Goal: Task Accomplishment & Management: Use online tool/utility

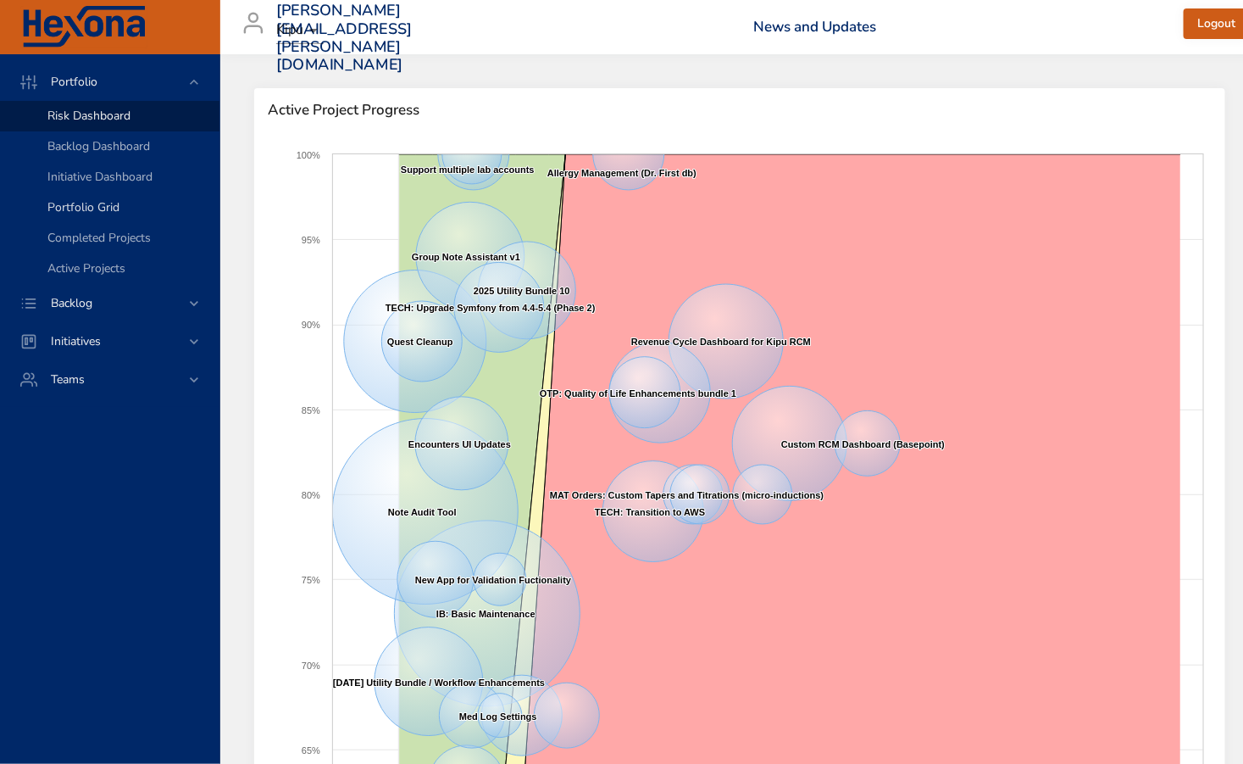
click at [69, 205] on span "Portfolio Grid" at bounding box center [83, 207] width 72 height 16
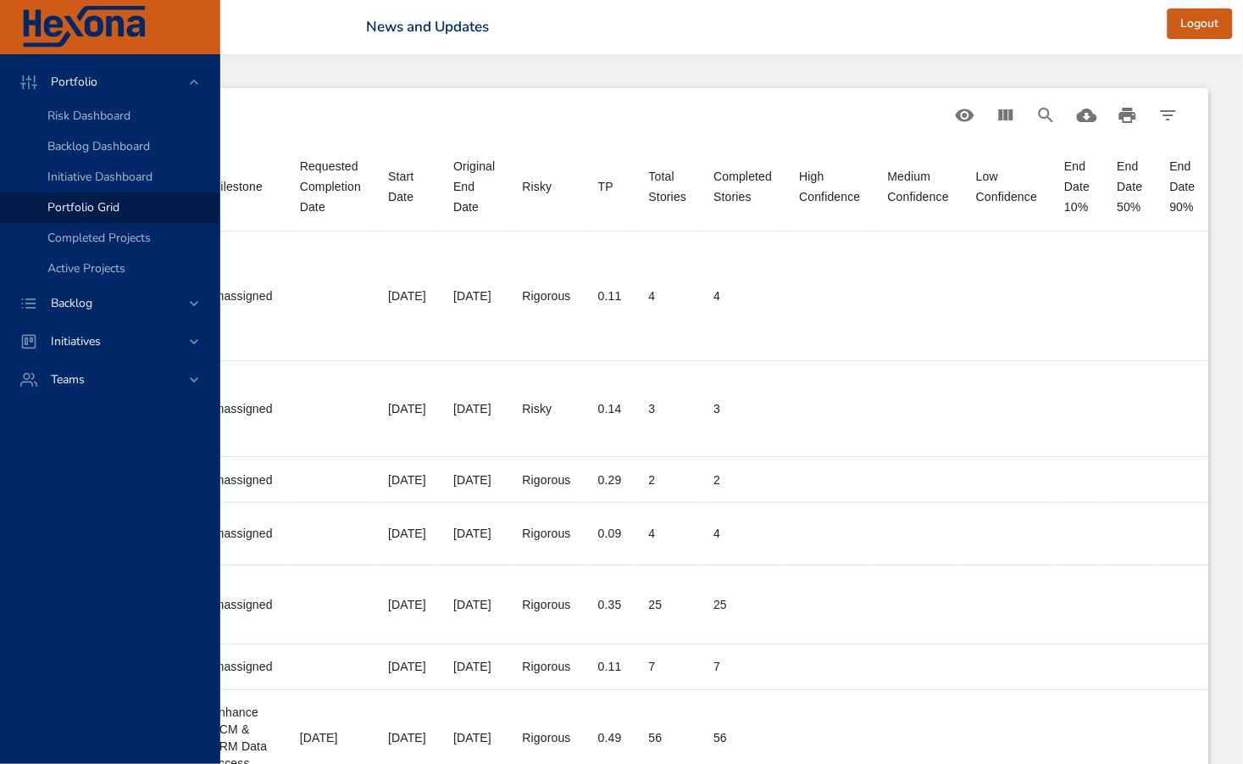
scroll to position [0, 799]
click at [1176, 116] on icon "Filter Table" at bounding box center [1169, 115] width 20 height 20
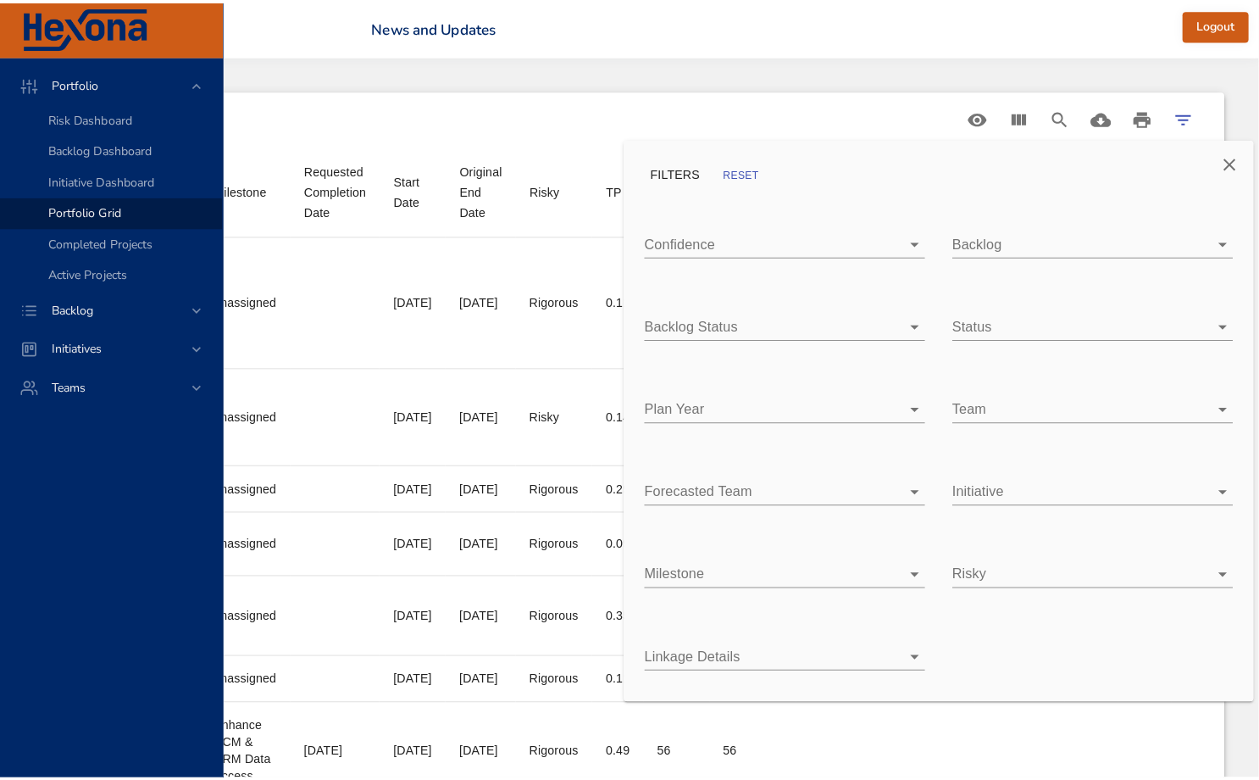
scroll to position [0, 784]
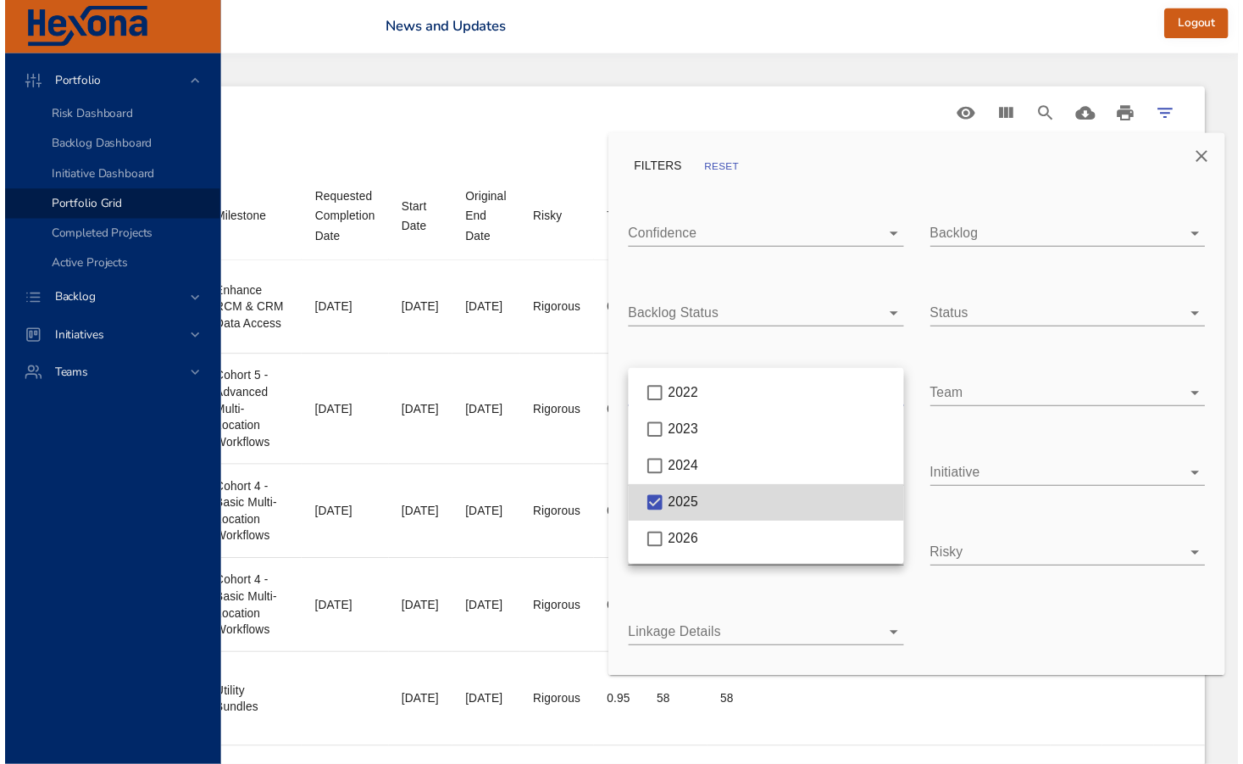
scroll to position [0, 772]
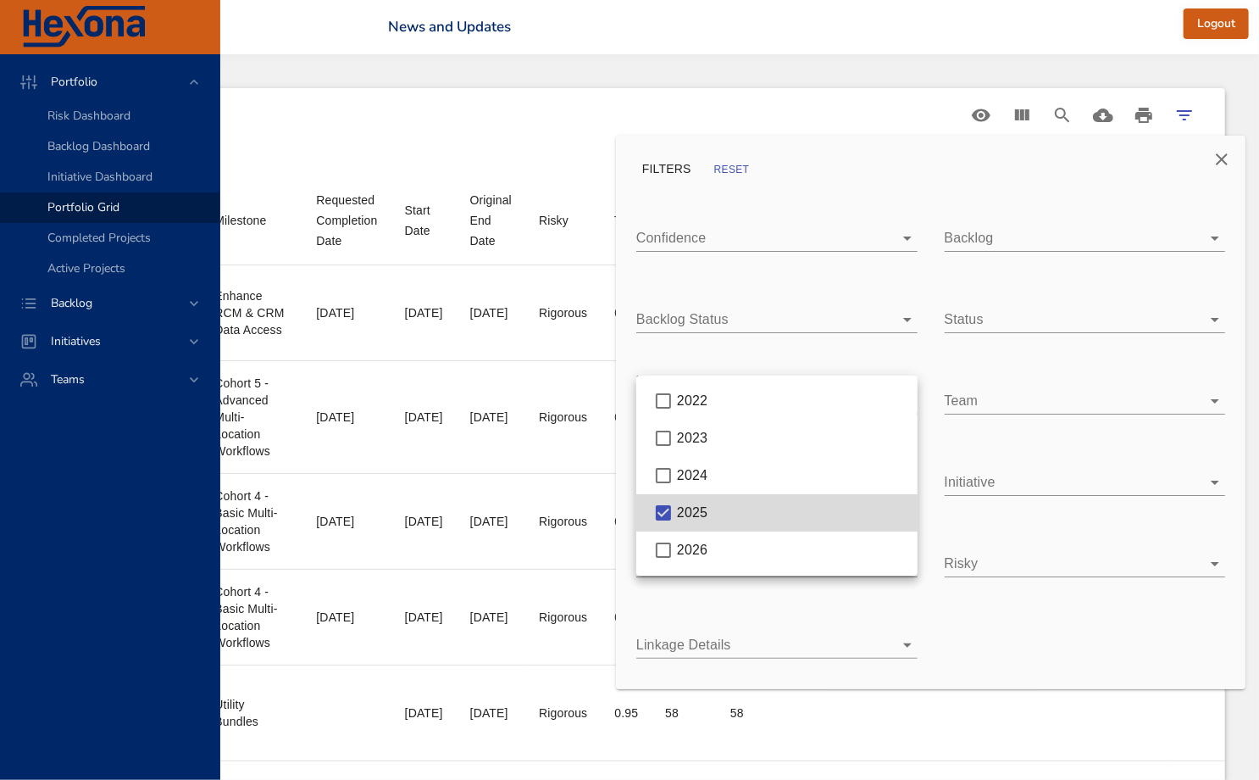
click at [1224, 158] on div at bounding box center [629, 390] width 1259 height 780
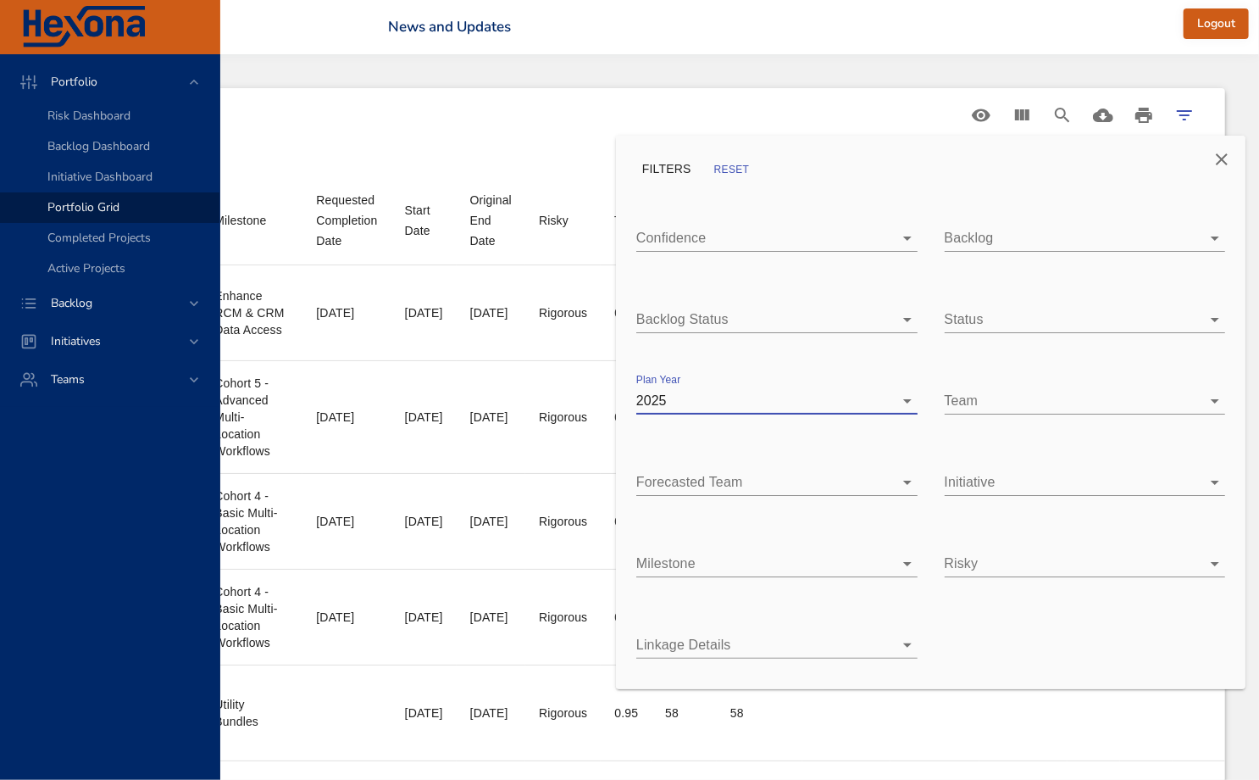
click at [1214, 158] on icon "Close" at bounding box center [1222, 159] width 20 height 20
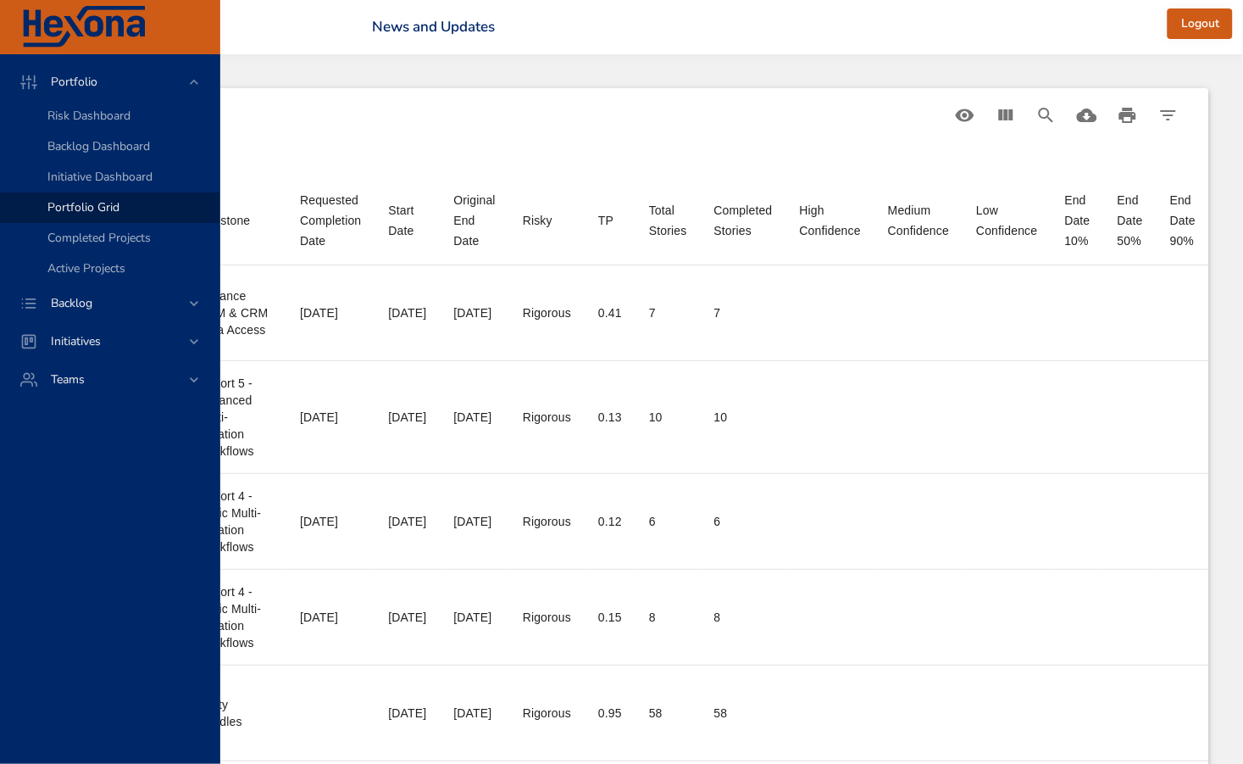
scroll to position [0, 788]
click at [1009, 111] on icon "View Columns" at bounding box center [1006, 115] width 20 height 20
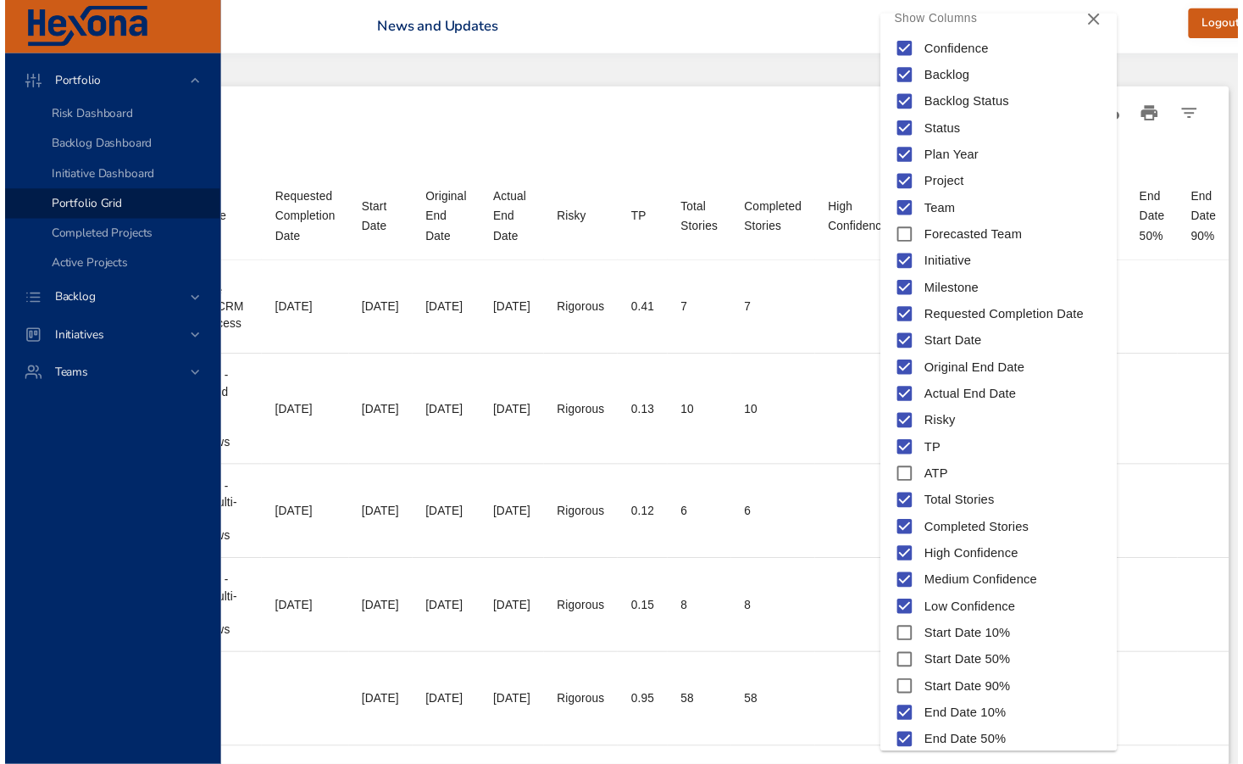
scroll to position [142, 0]
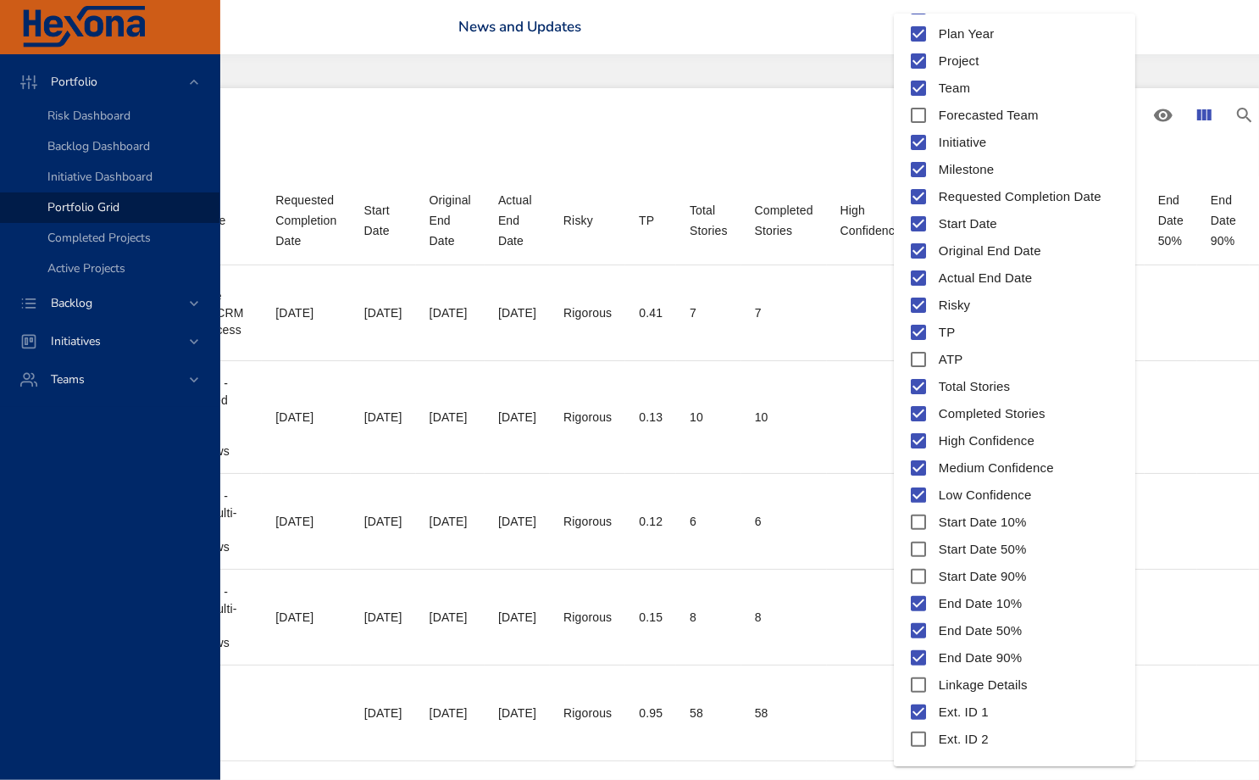
click at [1175, 44] on div at bounding box center [629, 390] width 1259 height 780
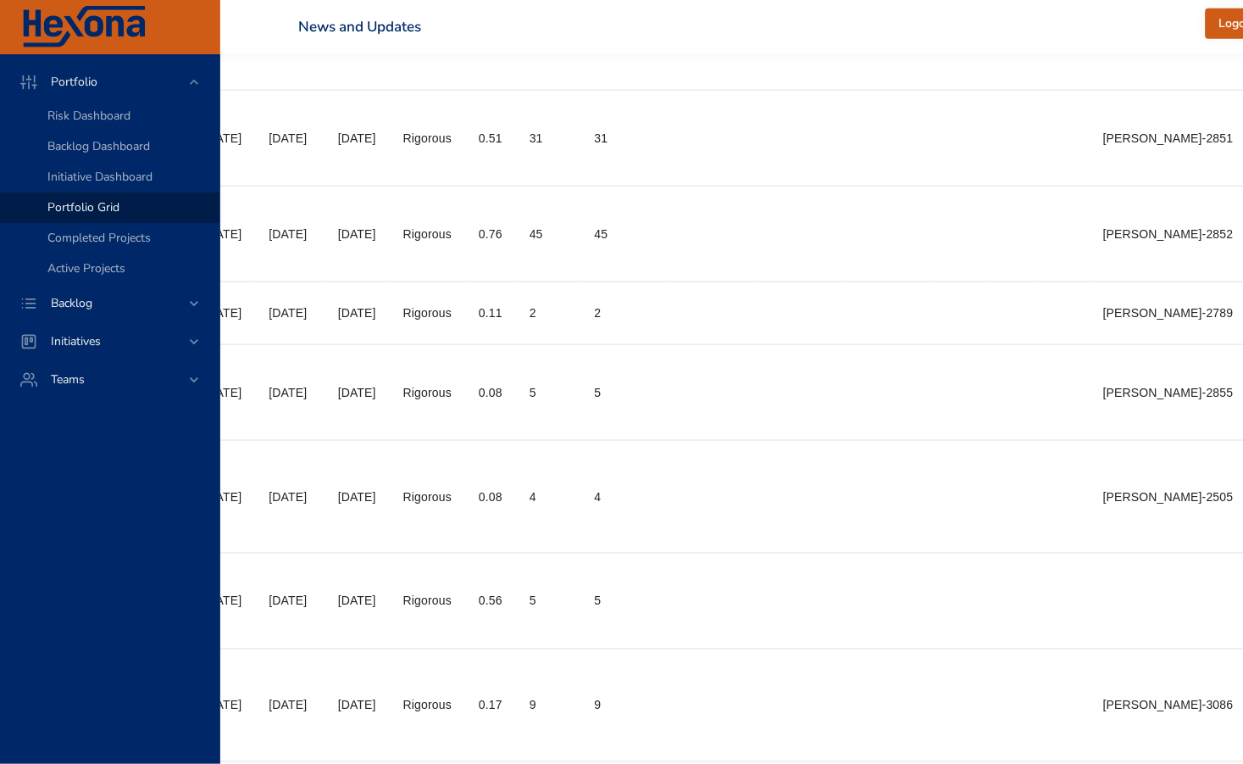
scroll to position [0, 932]
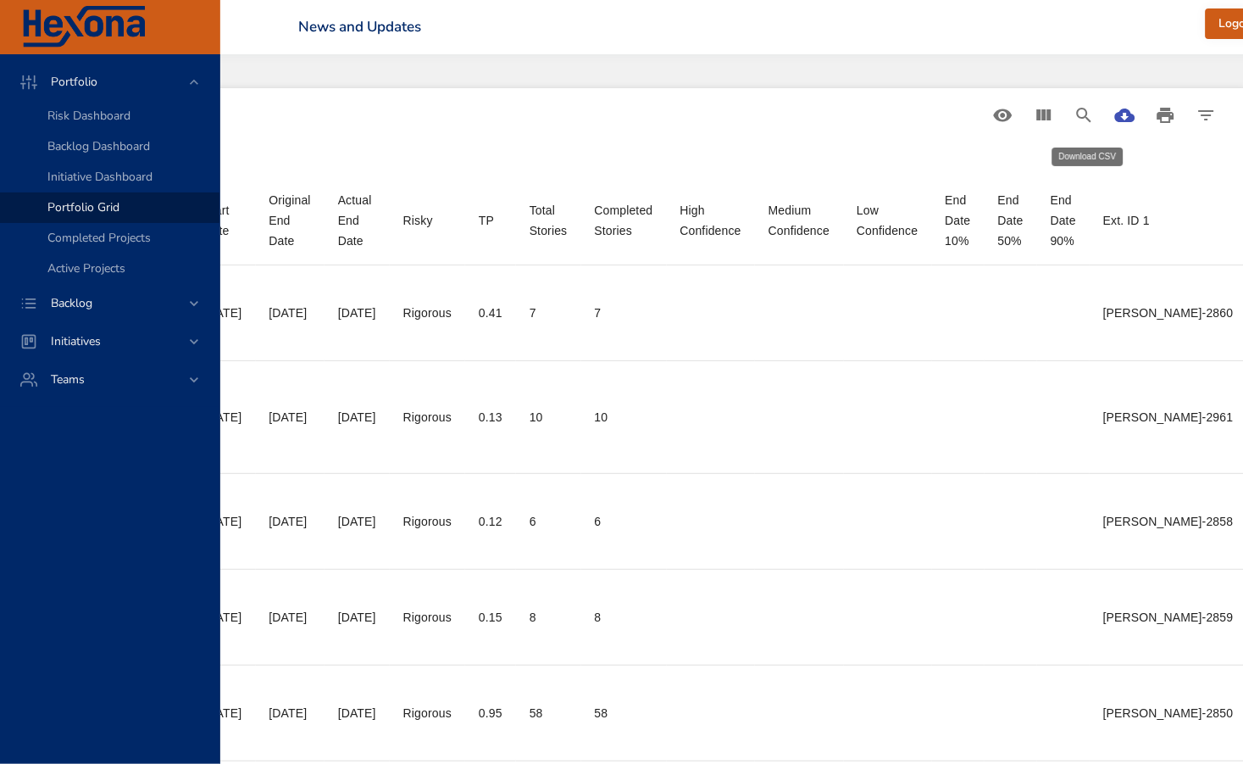
click at [1115, 117] on icon "Download CSV" at bounding box center [1125, 115] width 20 height 20
